Goal: Transaction & Acquisition: Purchase product/service

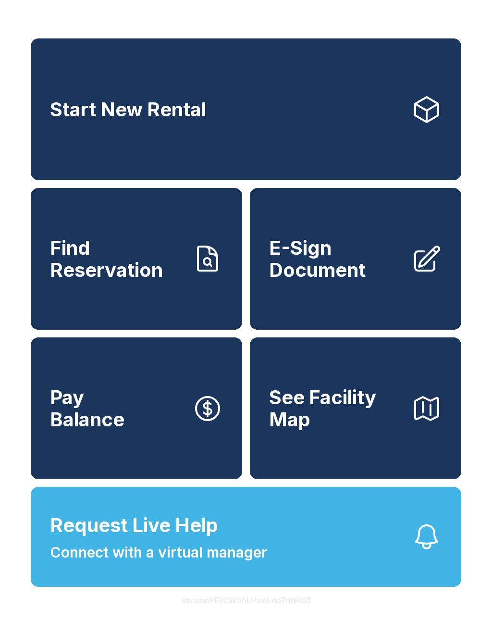
click at [160, 449] on link "Pay Balance" at bounding box center [136, 408] width 211 height 142
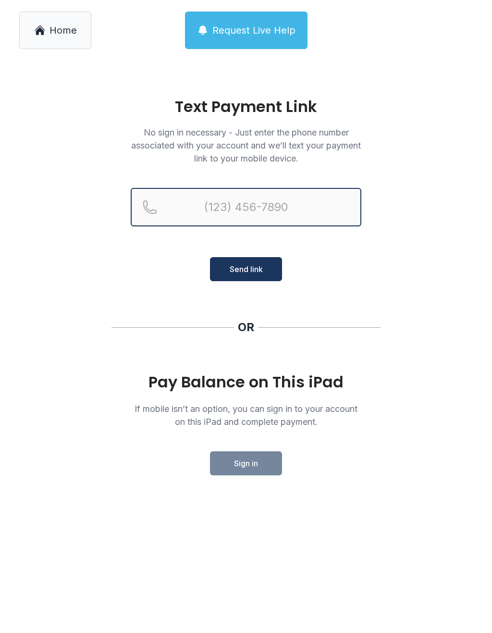
click at [206, 202] on input "Reservation phone number" at bounding box center [246, 207] width 231 height 38
type input "[PHONE_NUMBER]"
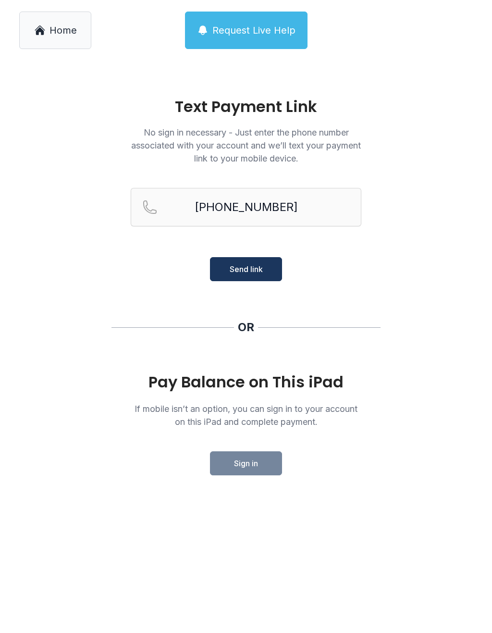
click at [254, 271] on span "Send link" at bounding box center [246, 269] width 33 height 12
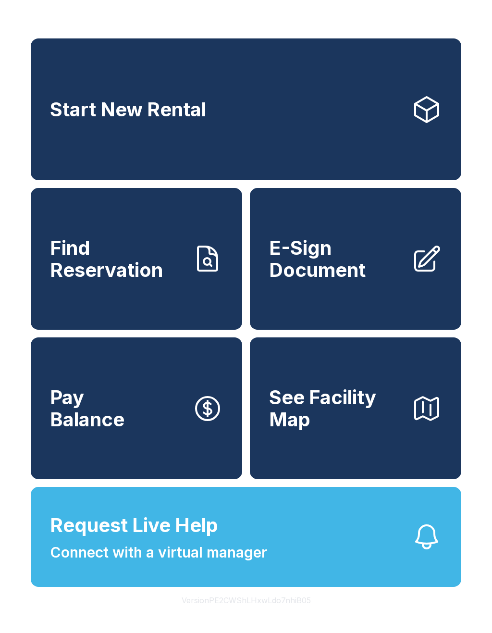
click at [124, 430] on span "Pay Balance" at bounding box center [87, 408] width 74 height 44
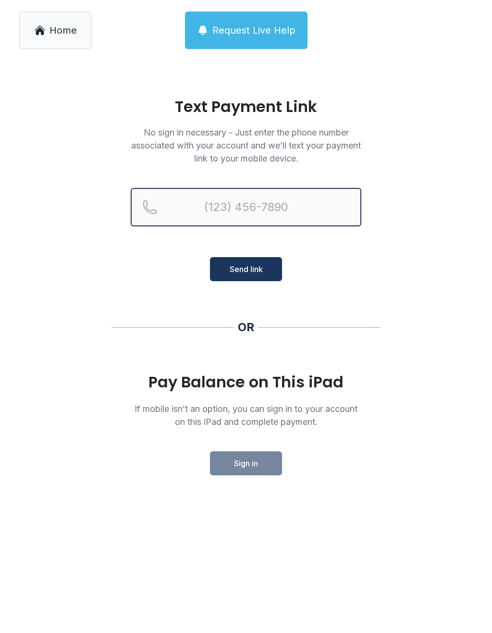
click at [215, 208] on input "Reservation phone number" at bounding box center [246, 207] width 231 height 38
type input "[PHONE_NUMBER]"
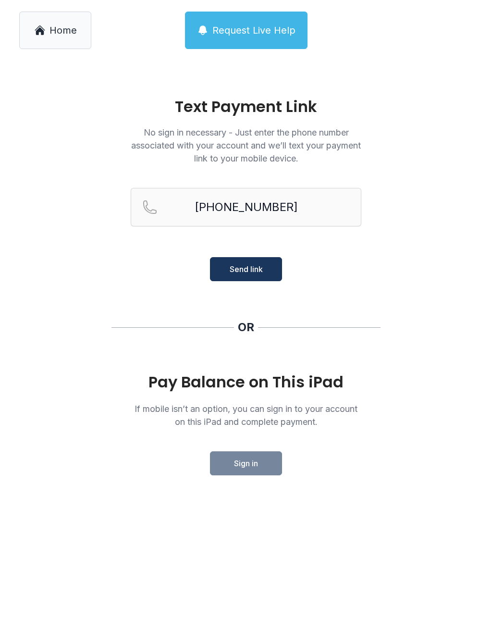
click at [305, 363] on main "Text Payment Link No sign in necessary - Just enter the phone number associated…" at bounding box center [246, 347] width 492 height 572
click at [258, 18] on button "Request Live Help" at bounding box center [246, 30] width 123 height 37
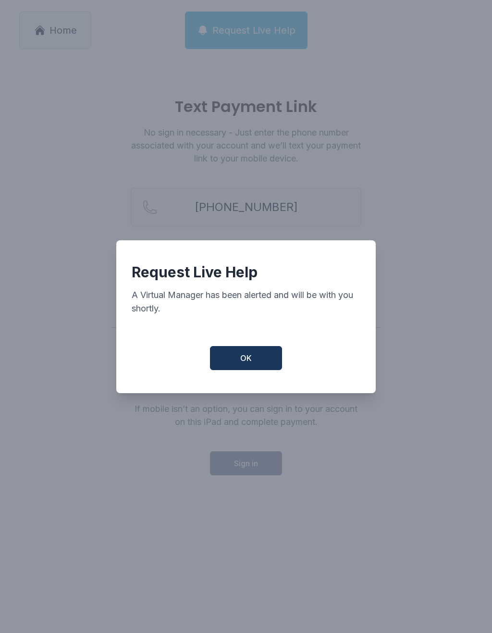
click at [255, 368] on button "OK" at bounding box center [246, 358] width 72 height 24
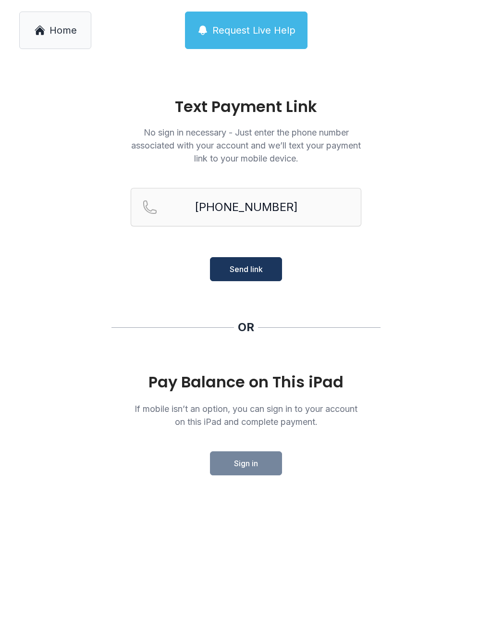
click at [57, 19] on link "Home" at bounding box center [55, 30] width 72 height 37
